Goal: Check status: Check status

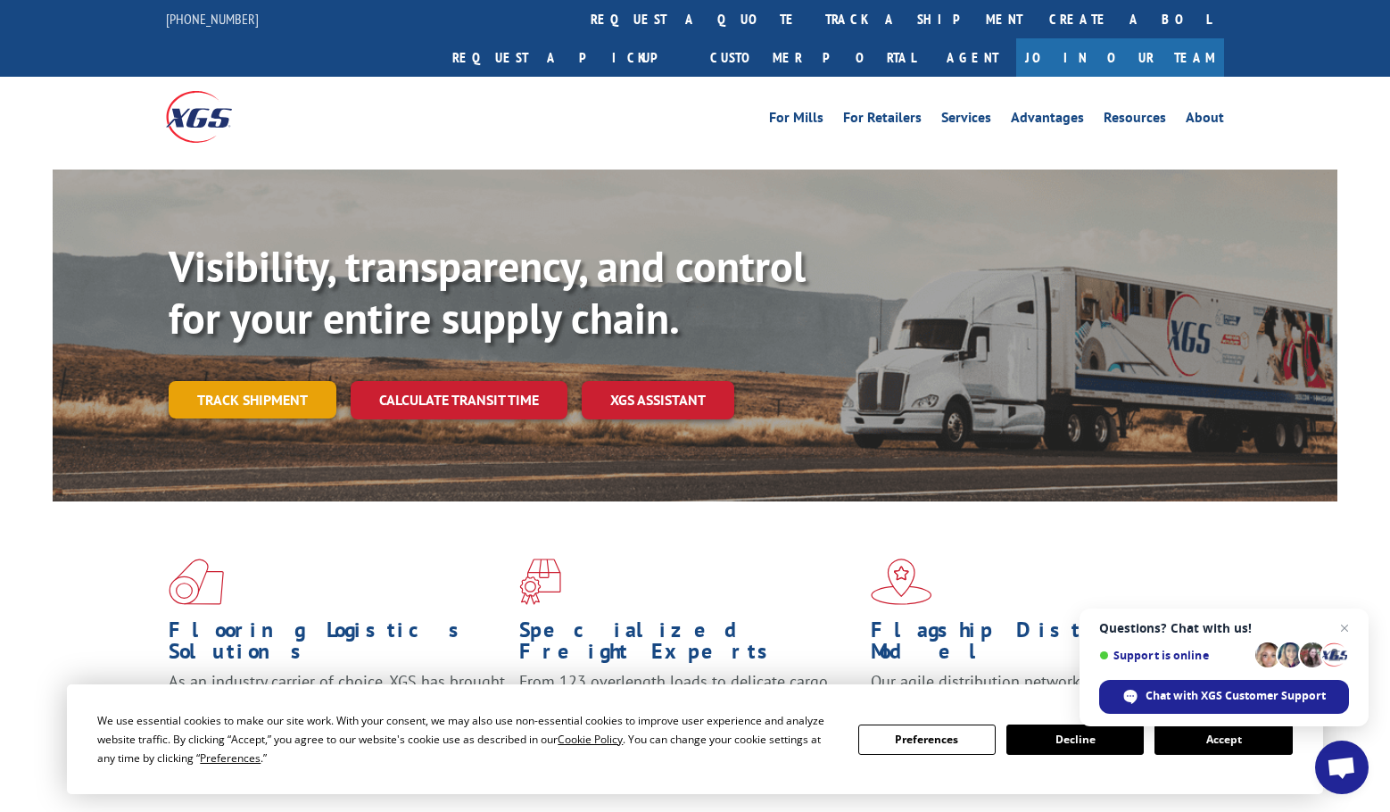
click at [213, 381] on link "Track shipment" at bounding box center [253, 399] width 168 height 37
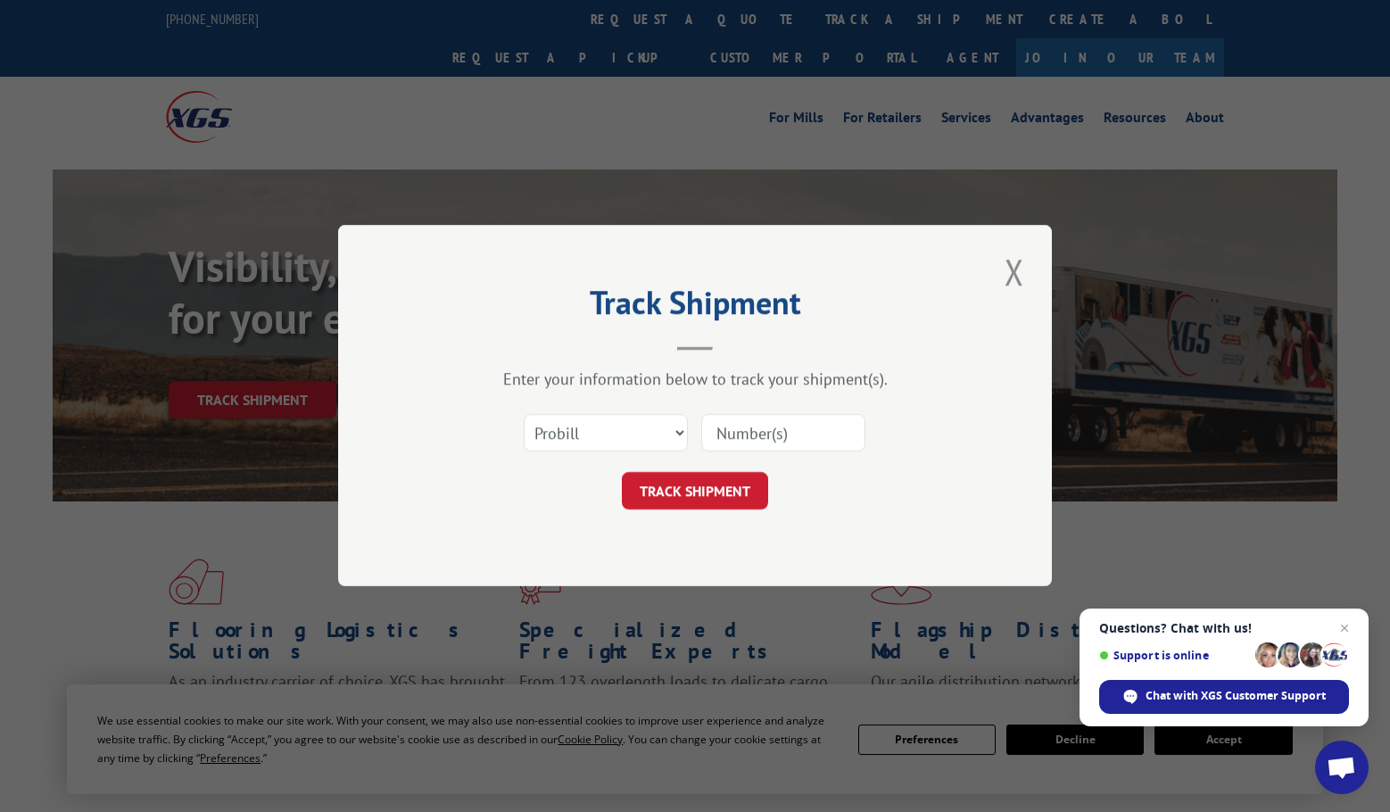
click at [731, 435] on input at bounding box center [783, 433] width 164 height 37
paste input "wn25286144"
type input "w"
click at [729, 430] on input at bounding box center [783, 433] width 164 height 37
paste input "17499142"
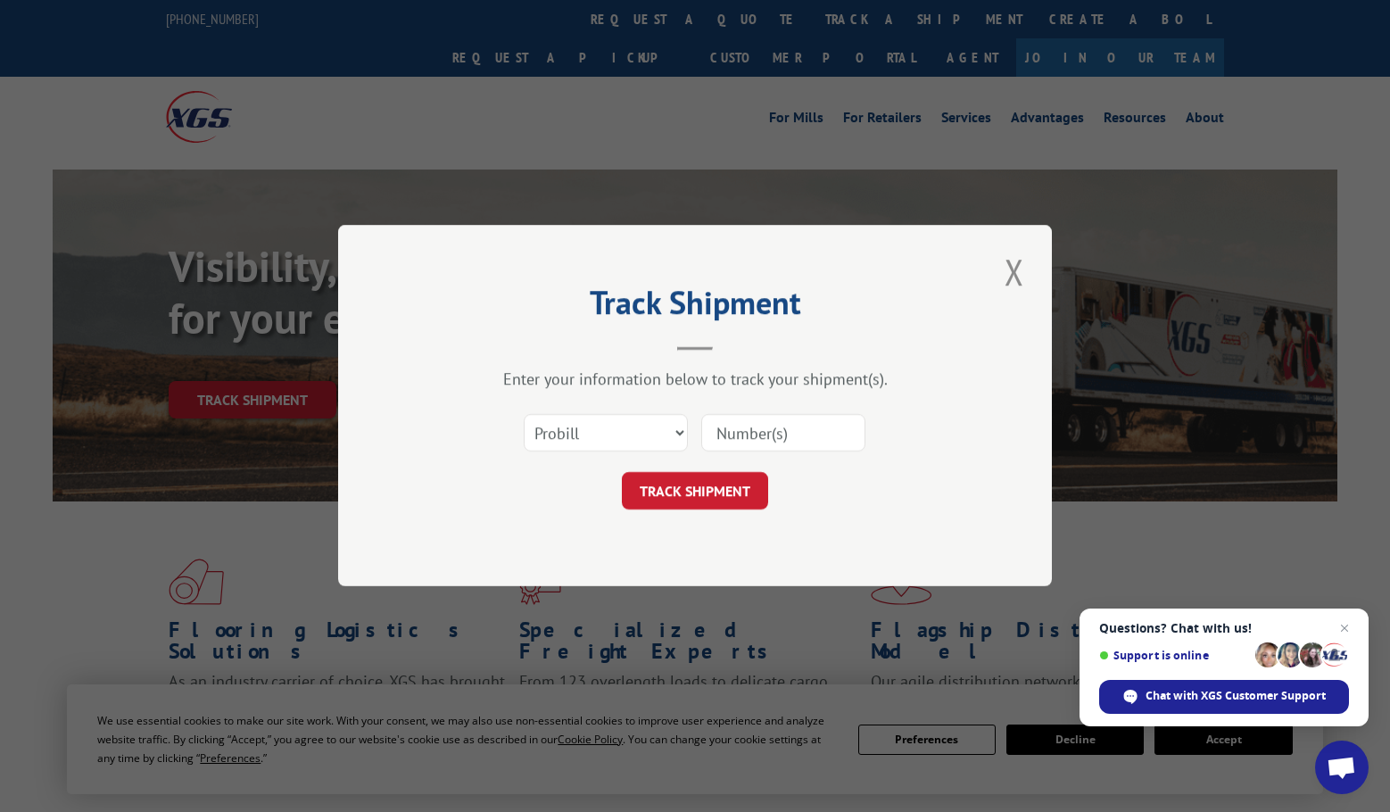
type input "17499142"
click button "TRACK SHIPMENT" at bounding box center [695, 491] width 146 height 37
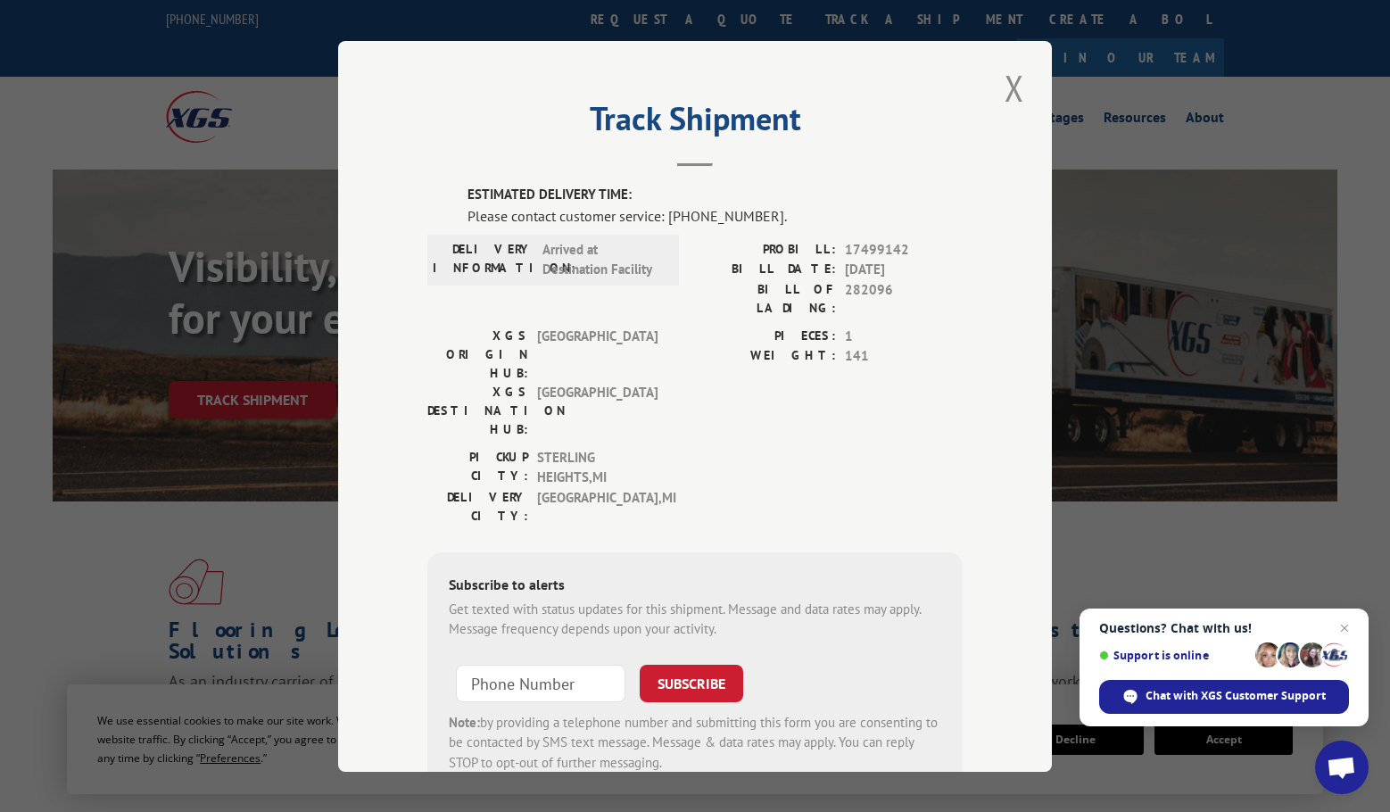
click at [492, 599] on div "Get texted with status updates for this shipment. Message and data rates may ap…" at bounding box center [695, 619] width 492 height 40
click at [501, 599] on div "Get texted with status updates for this shipment. Message and data rates may ap…" at bounding box center [695, 619] width 492 height 40
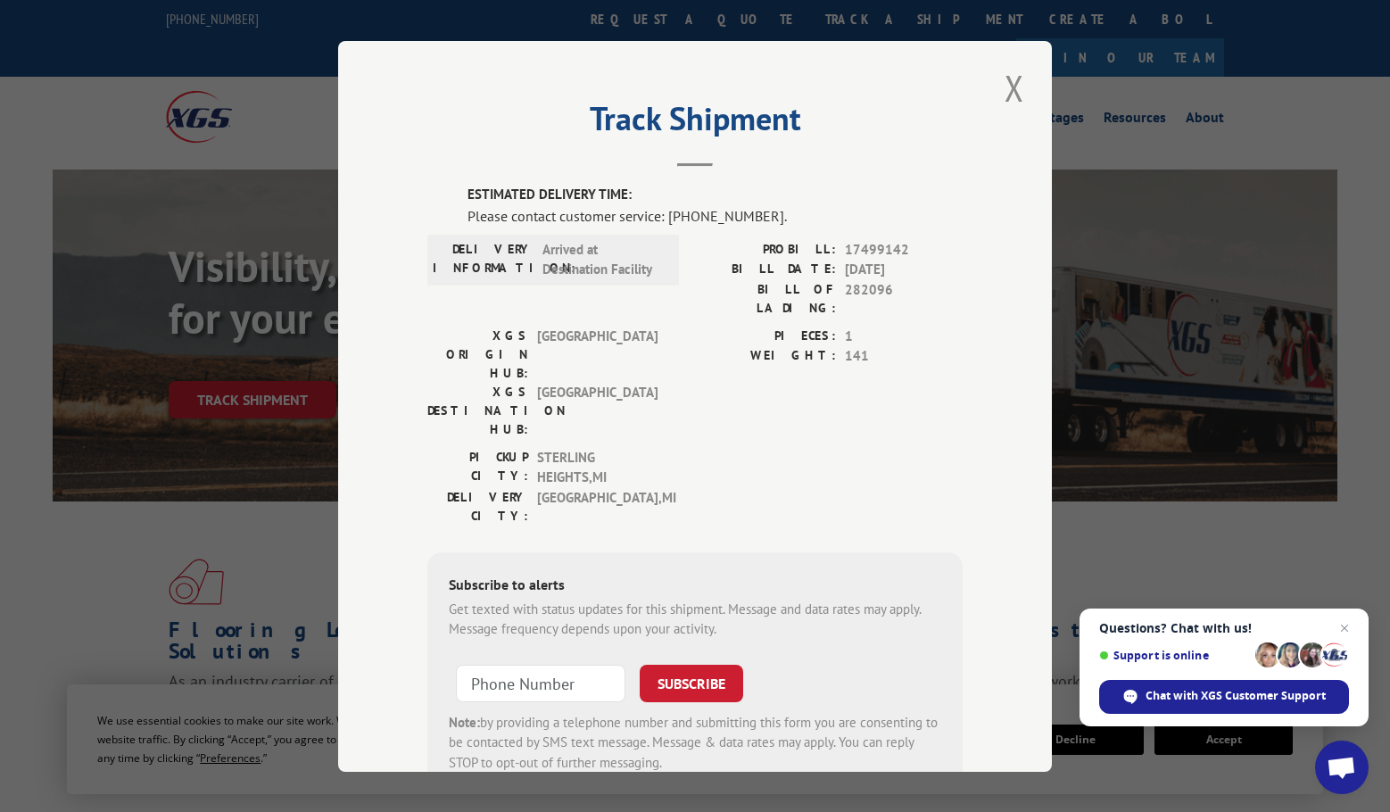
click at [501, 599] on div "Get texted with status updates for this shipment. Message and data rates may ap…" at bounding box center [695, 619] width 492 height 40
click at [519, 599] on div "Get texted with status updates for this shipment. Message and data rates may ap…" at bounding box center [695, 619] width 492 height 40
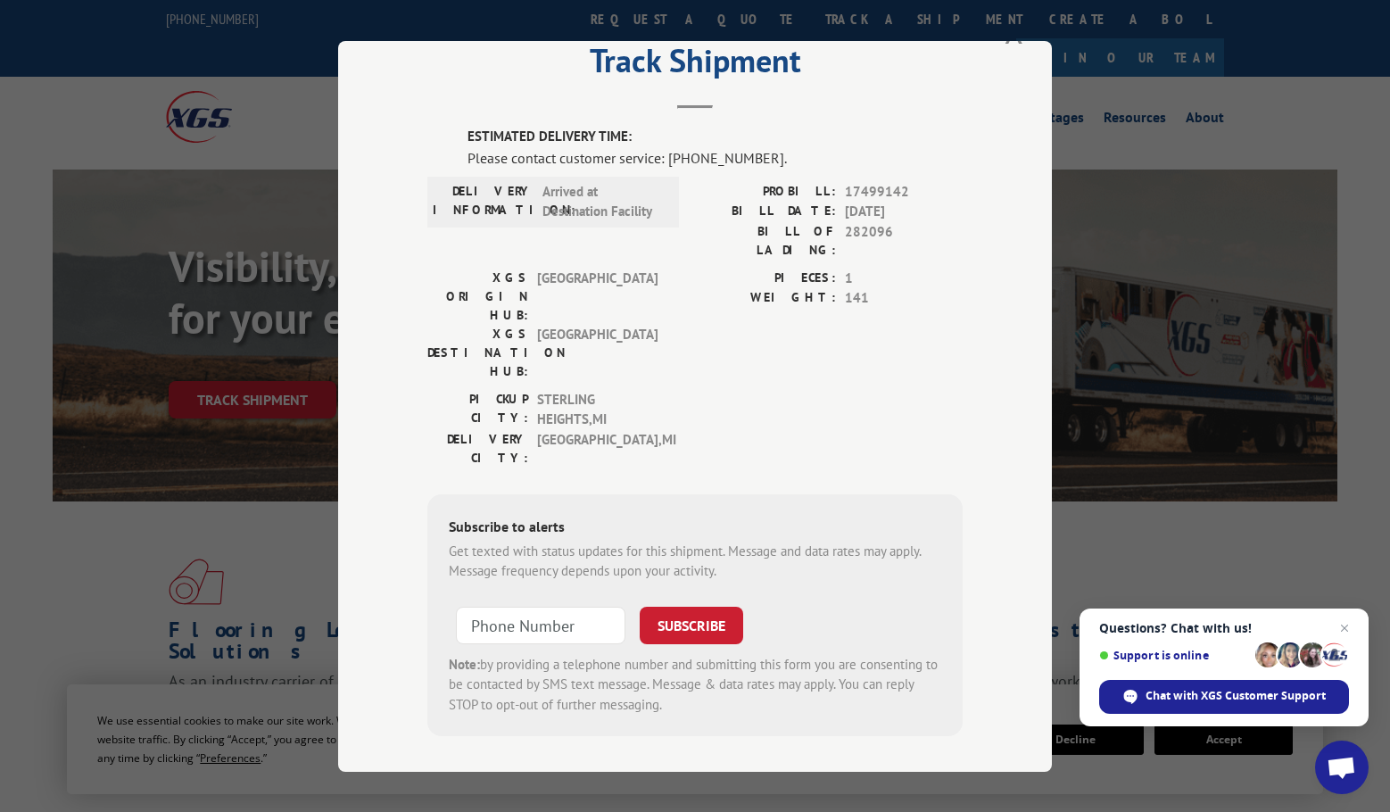
click at [565, 493] on div "Subscribe to alerts Get texted with status updates for this shipment. Message a…" at bounding box center [694, 614] width 535 height 243
click at [520, 654] on div "Note: by providing a telephone number and submitting this form you are consenti…" at bounding box center [695, 684] width 492 height 61
click at [565, 200] on span "Arrived at Destination Facility" at bounding box center [602, 201] width 120 height 40
click at [561, 234] on div "DELIVERY INFORMATION: Arrived at Destination Facility" at bounding box center [553, 224] width 252 height 87
click at [553, 324] on span "[GEOGRAPHIC_DATA]" at bounding box center [597, 352] width 120 height 56
